Goal: Transaction & Acquisition: Purchase product/service

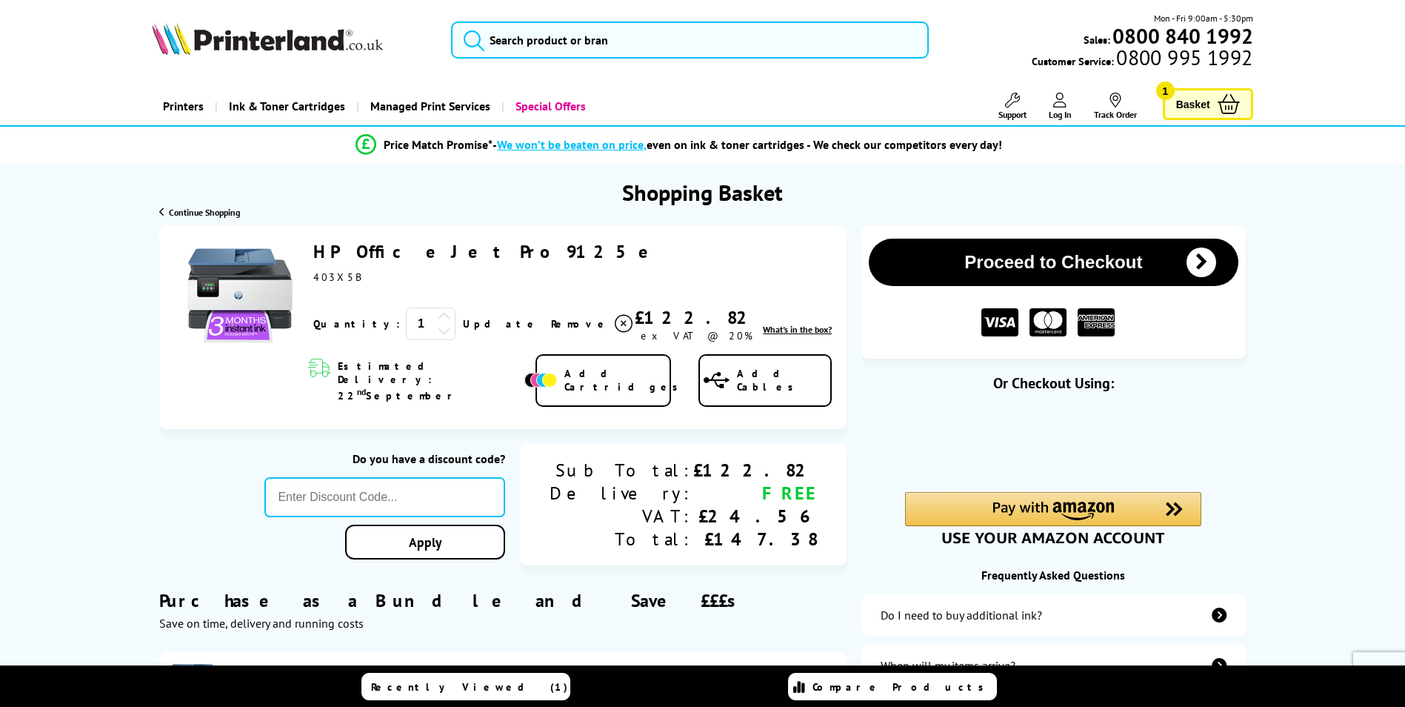
drag, startPoint x: 491, startPoint y: 251, endPoint x: 315, endPoint y: 254, distance: 176.3
click at [315, 254] on div "HP OfficeJet Pro 9125e ex VAT @ 20%" at bounding box center [572, 262] width 519 height 44
copy link "HP OfficeJet Pro 9125e"
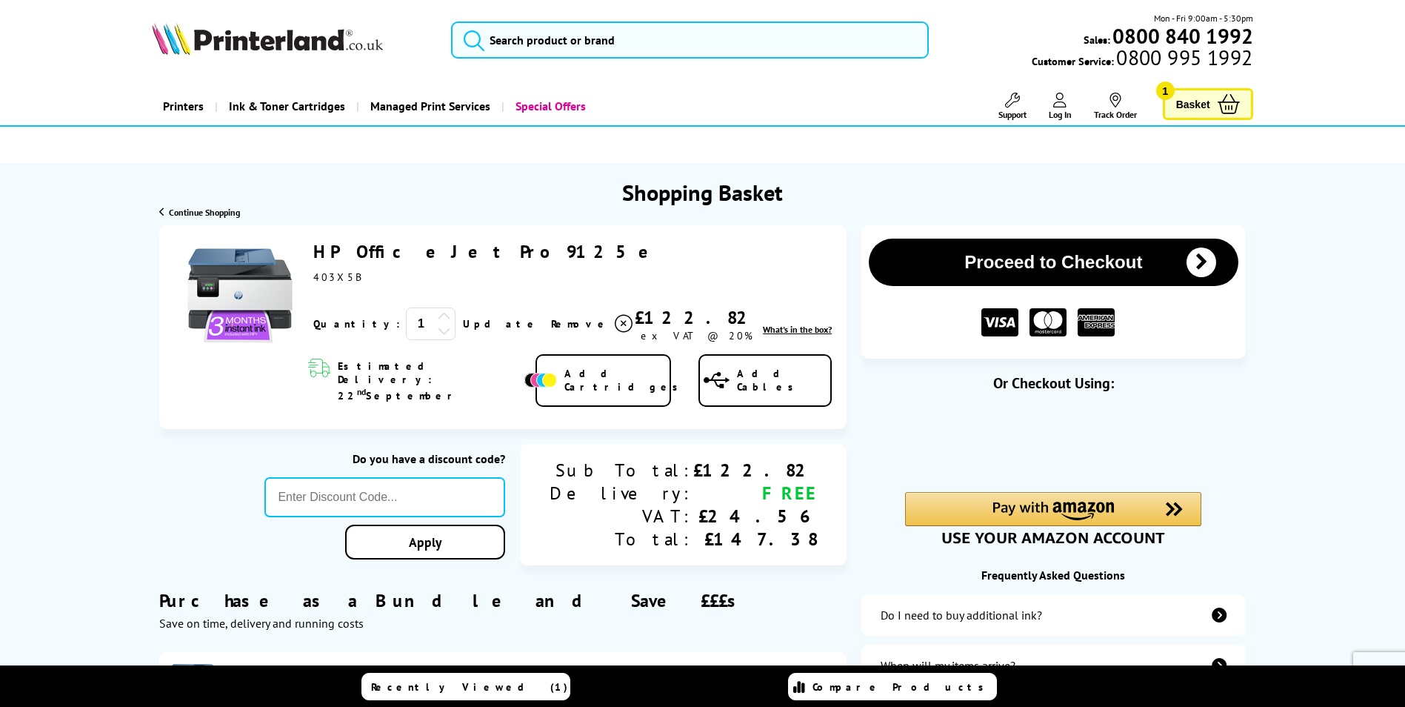
click at [109, 167] on div "Shopping Basket" at bounding box center [702, 185] width 1405 height 44
click at [407, 249] on link "HP OfficeJet Pro 9125e" at bounding box center [488, 251] width 350 height 23
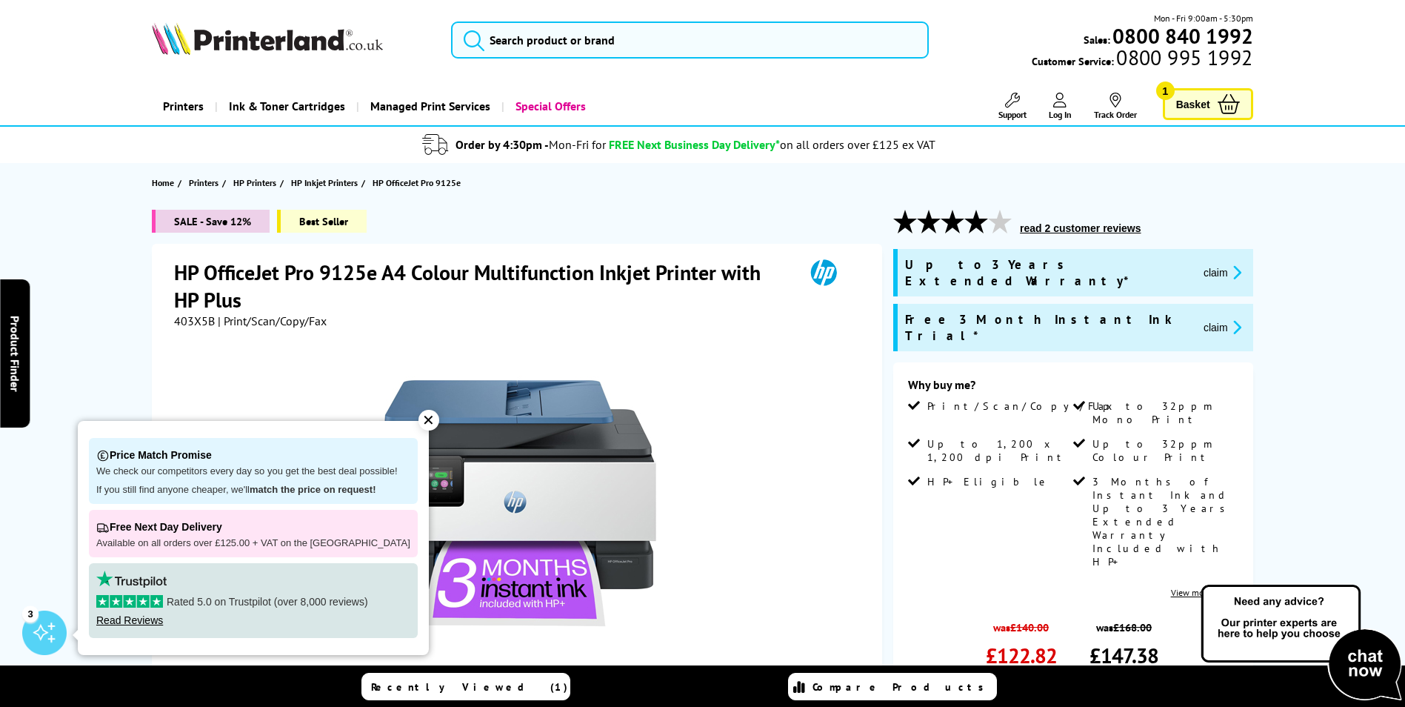
click at [419, 417] on div "✕" at bounding box center [429, 420] width 21 height 21
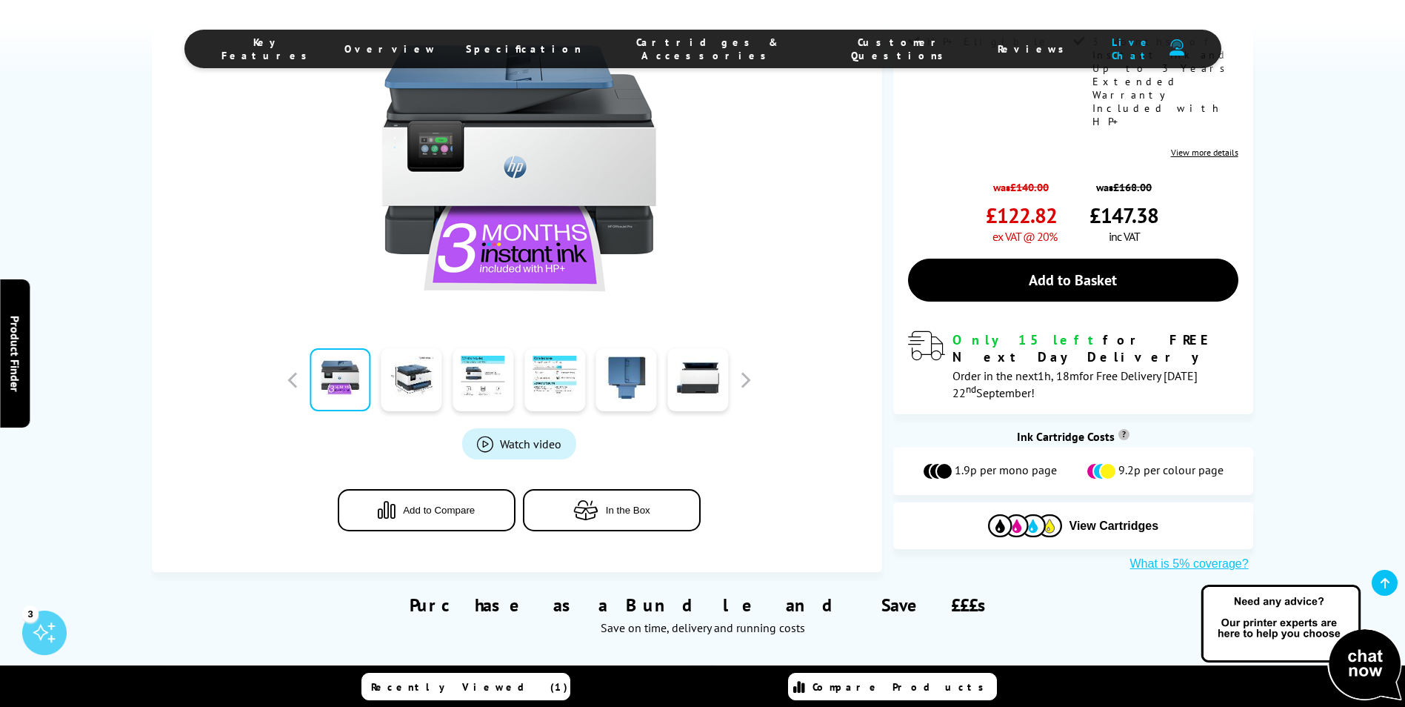
scroll to position [444, 0]
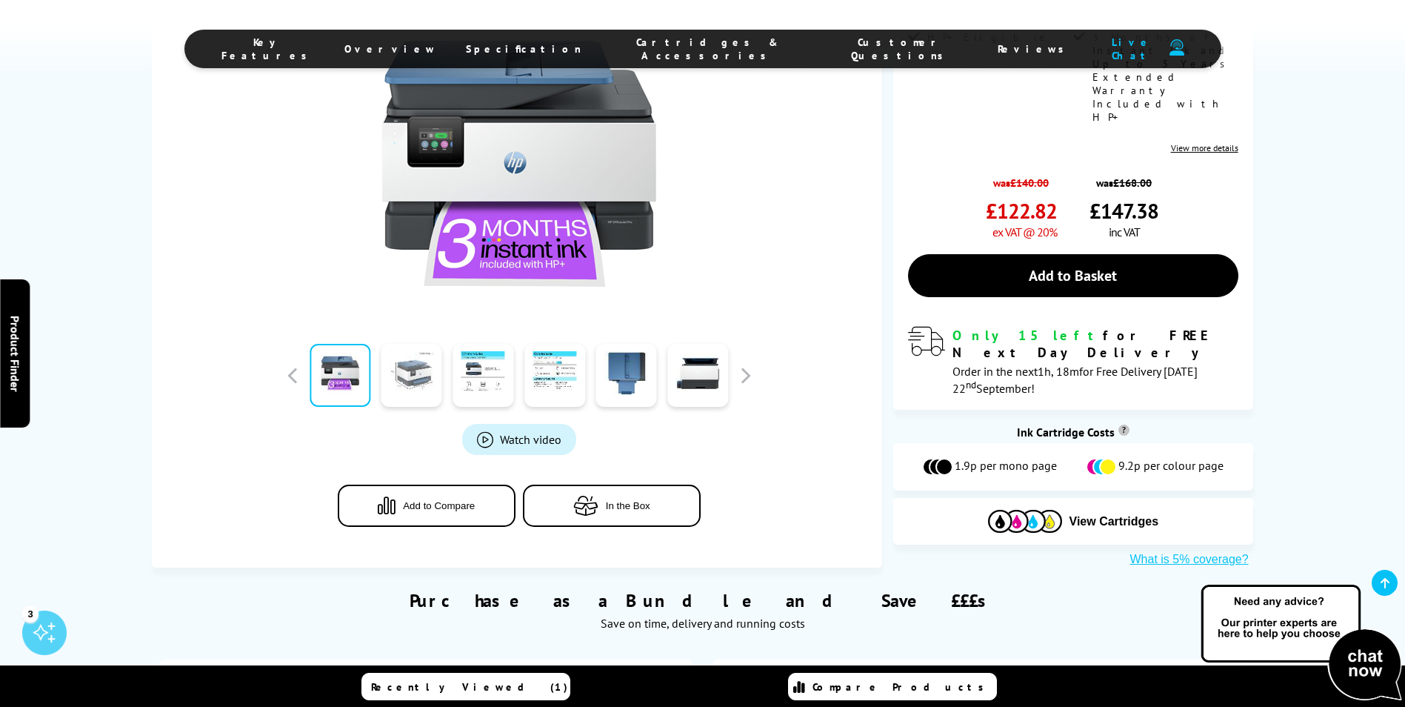
click at [427, 344] on link at bounding box center [412, 375] width 61 height 63
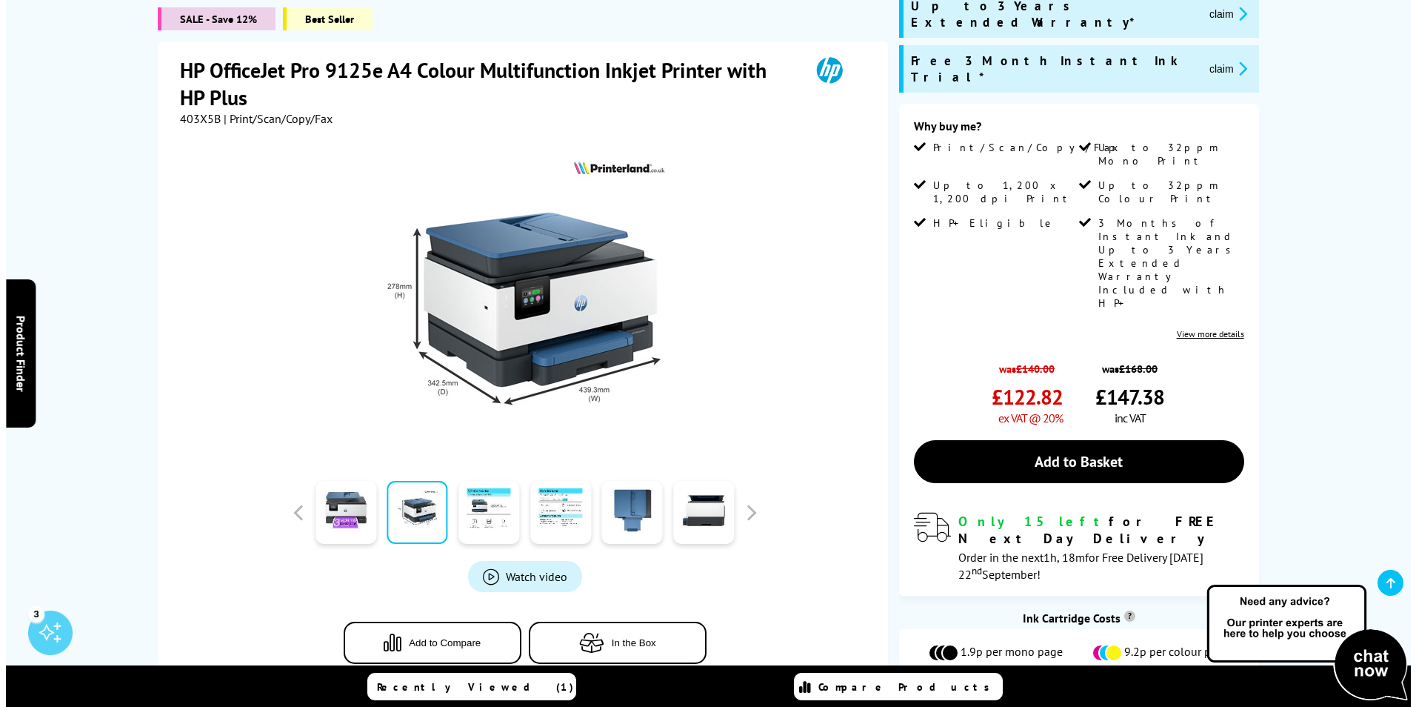
scroll to position [148, 0]
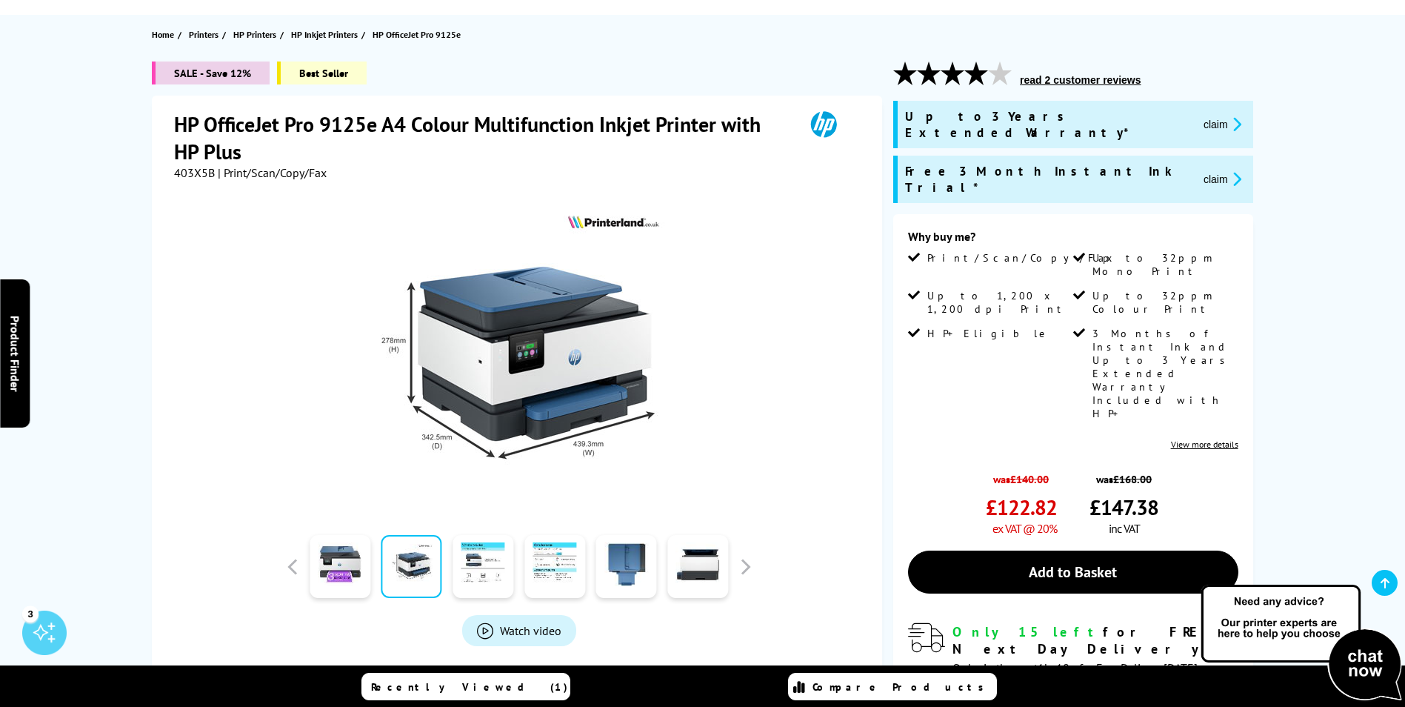
click at [562, 359] on img at bounding box center [519, 355] width 290 height 290
